Goal: Check status: Check status

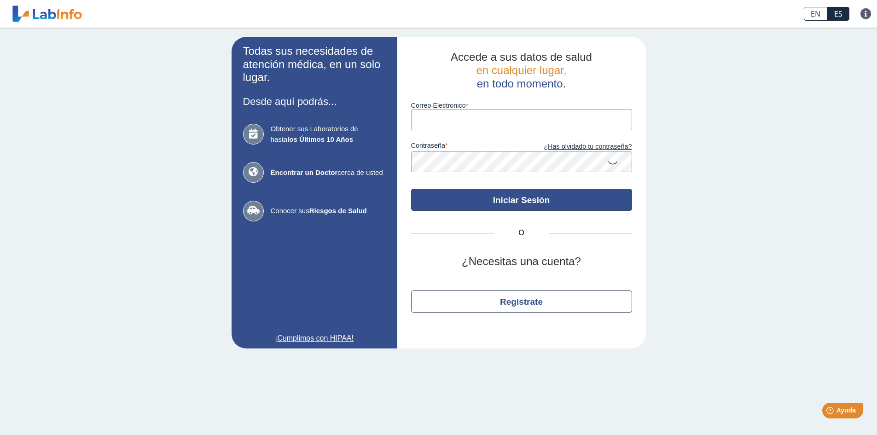
type input "[EMAIL_ADDRESS][DOMAIN_NAME]"
drag, startPoint x: 509, startPoint y: 199, endPoint x: 508, endPoint y: 206, distance: 7.4
click at [508, 204] on button "Iniciar Sesión" at bounding box center [521, 200] width 221 height 22
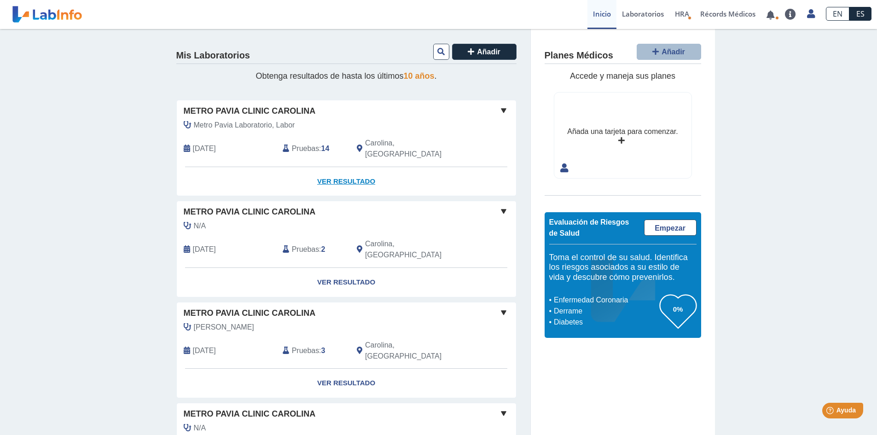
click at [328, 173] on link "Ver Resultado" at bounding box center [346, 181] width 339 height 29
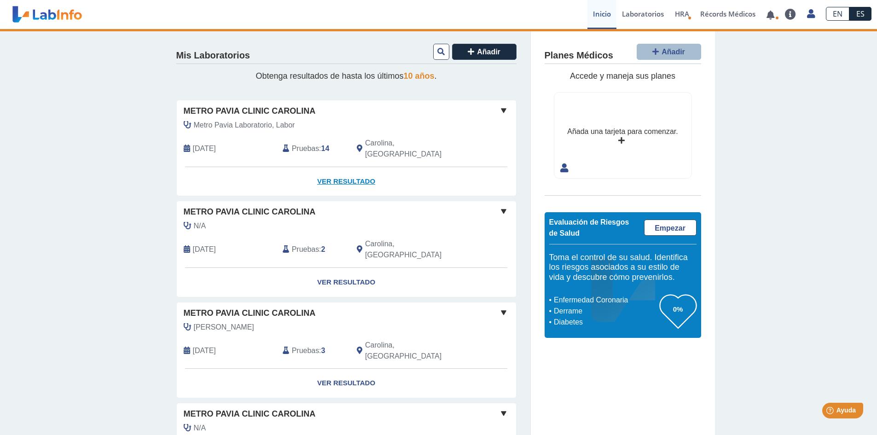
click at [344, 167] on link "Ver Resultado" at bounding box center [346, 181] width 339 height 29
click at [336, 169] on link "Ver Resultado" at bounding box center [346, 181] width 339 height 29
click at [327, 168] on link "Ver Resultado" at bounding box center [346, 181] width 339 height 29
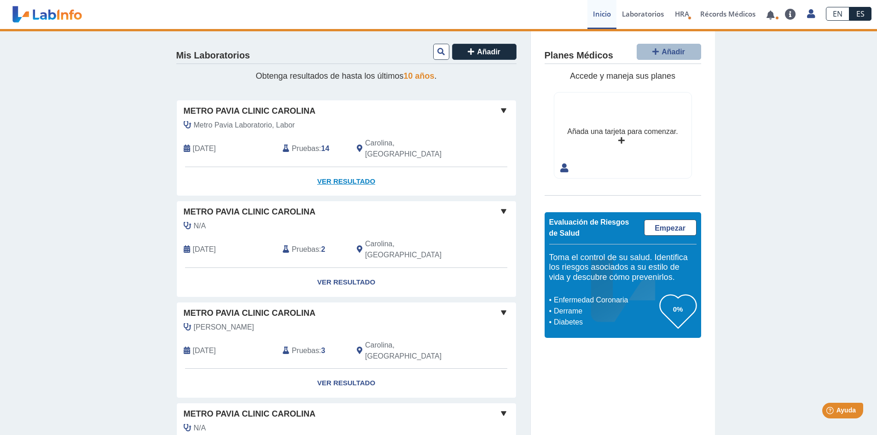
click at [327, 168] on link "Ver Resultado" at bounding box center [346, 181] width 339 height 29
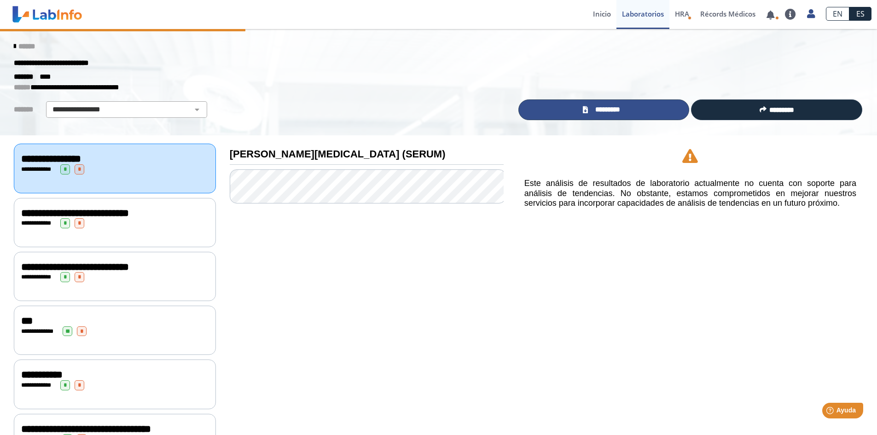
click at [622, 113] on span "*********" at bounding box center [608, 110] width 34 height 11
